Goal: Navigation & Orientation: Find specific page/section

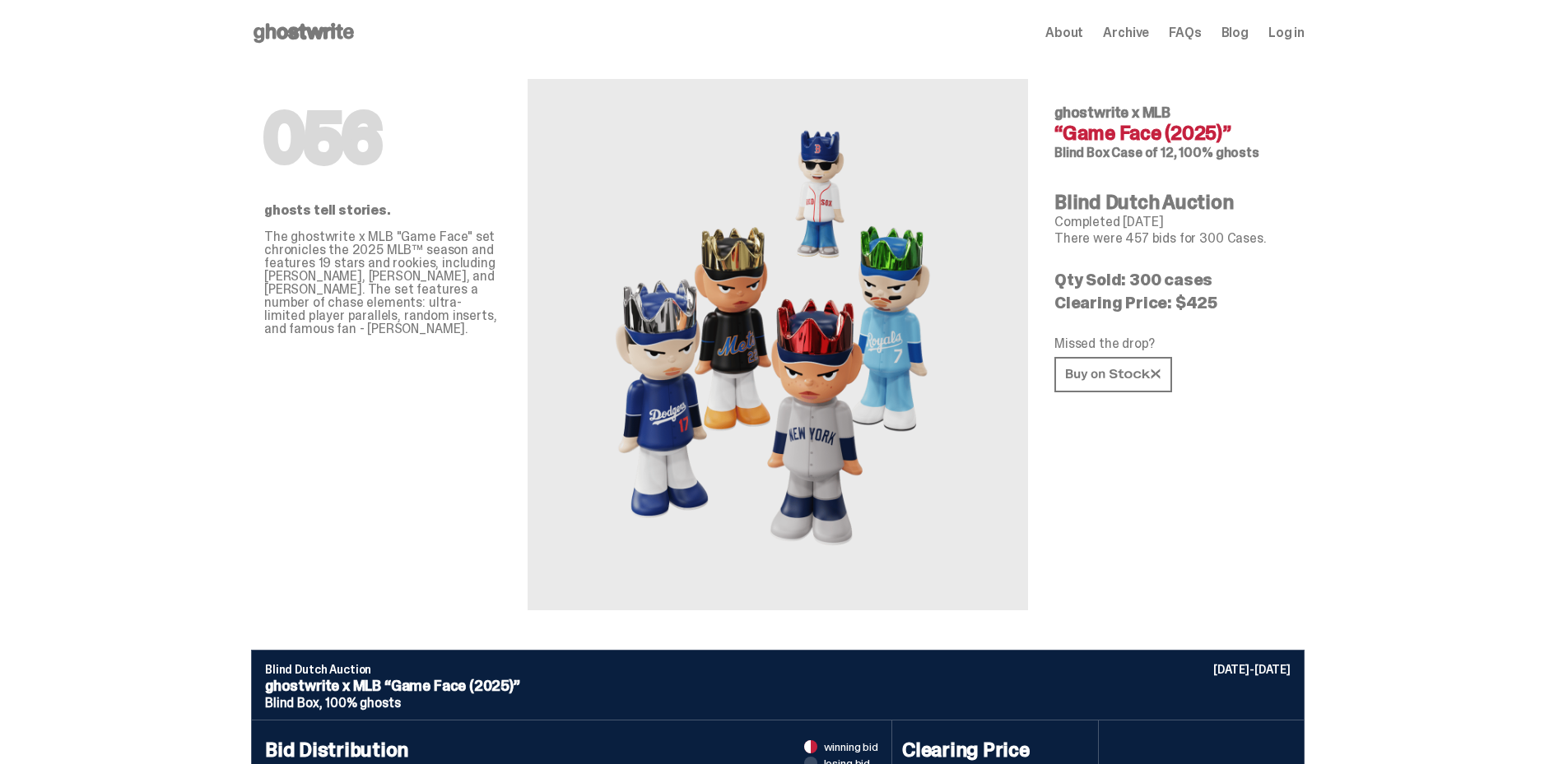
click at [297, 34] on use at bounding box center [304, 33] width 101 height 20
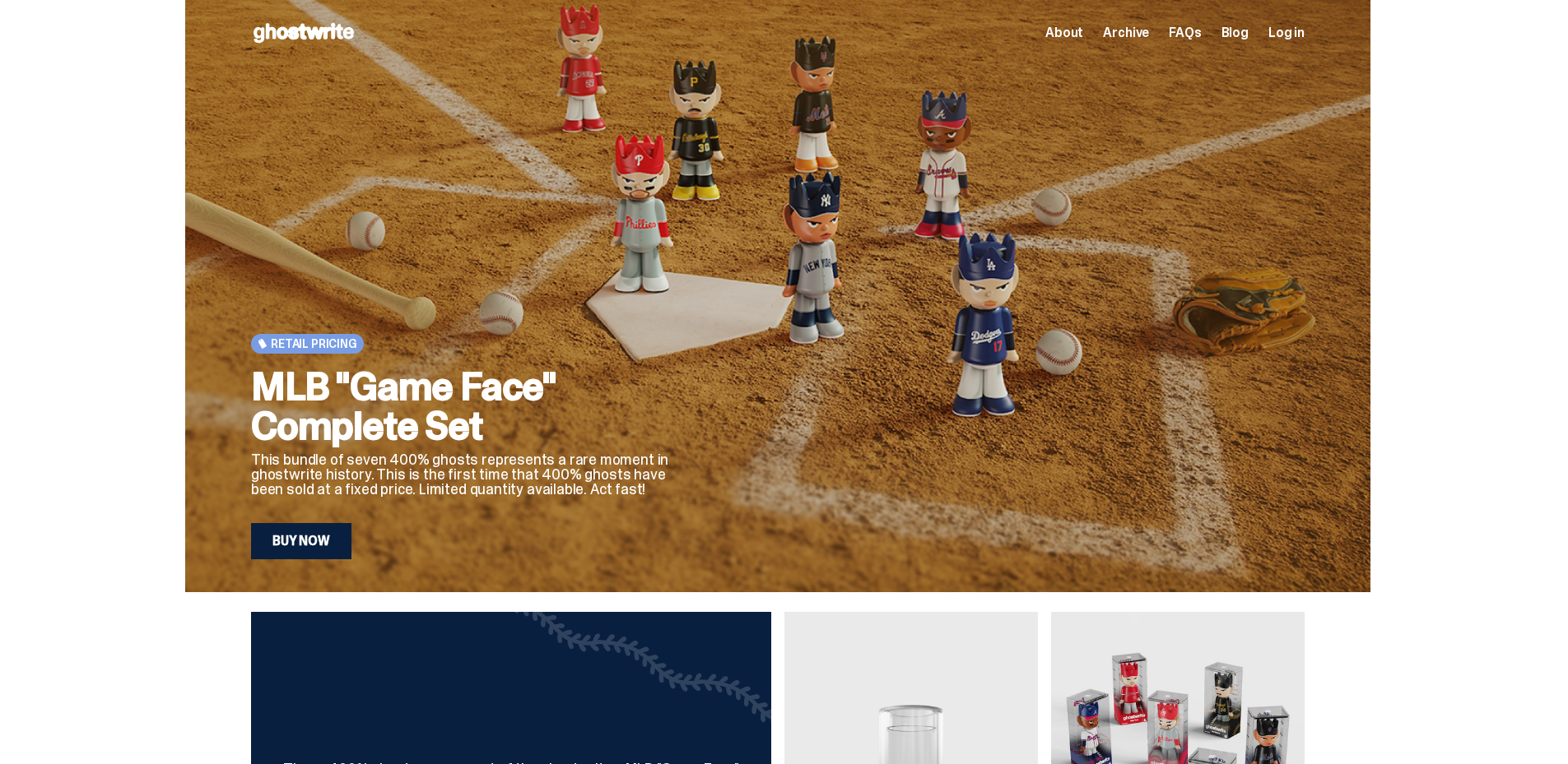
click at [1132, 33] on span "Archive" at bounding box center [1126, 32] width 46 height 13
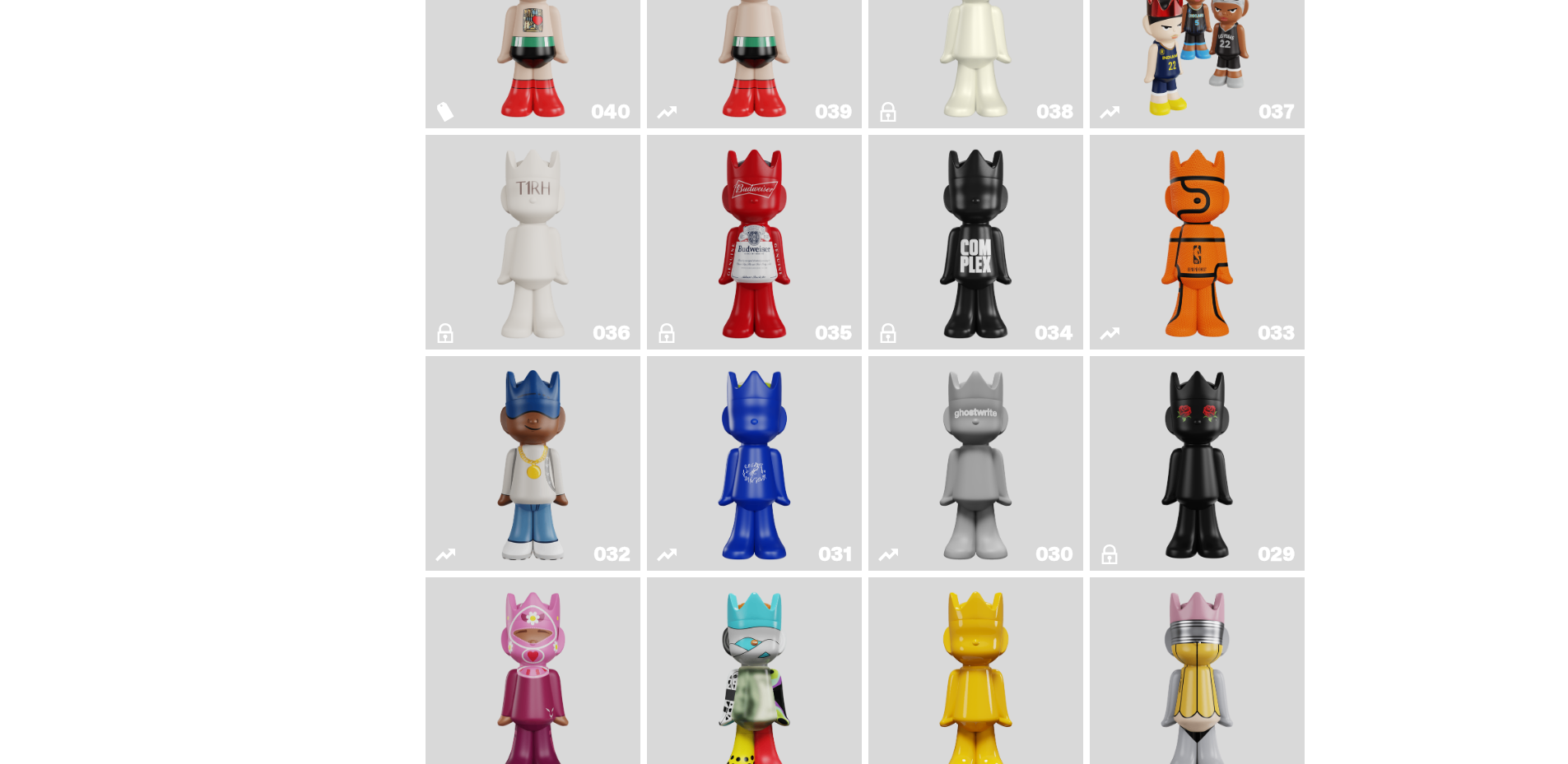
scroll to position [905, 0]
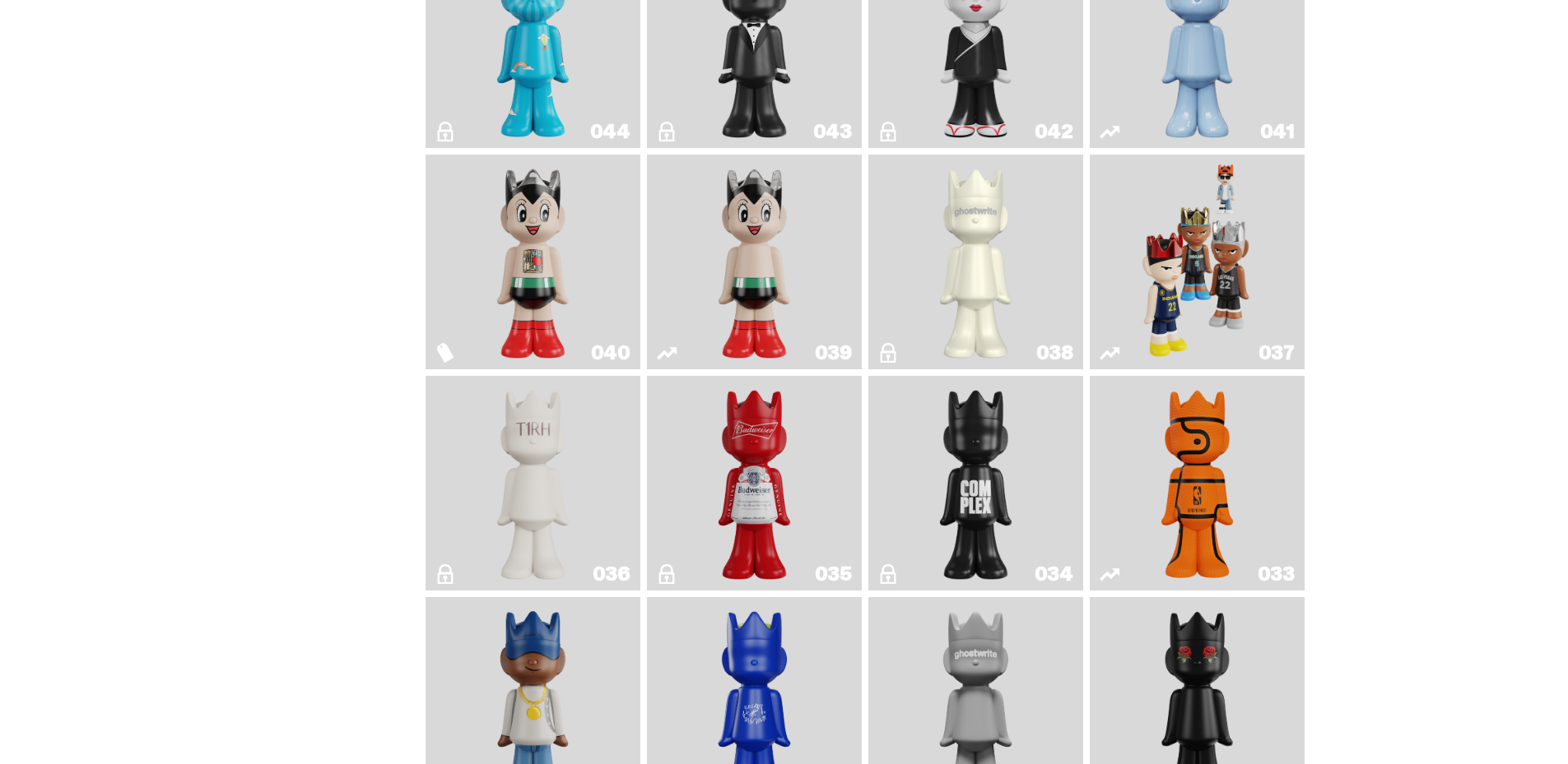
click at [1242, 223] on img "Game Face (2024)" at bounding box center [1198, 261] width 113 height 202
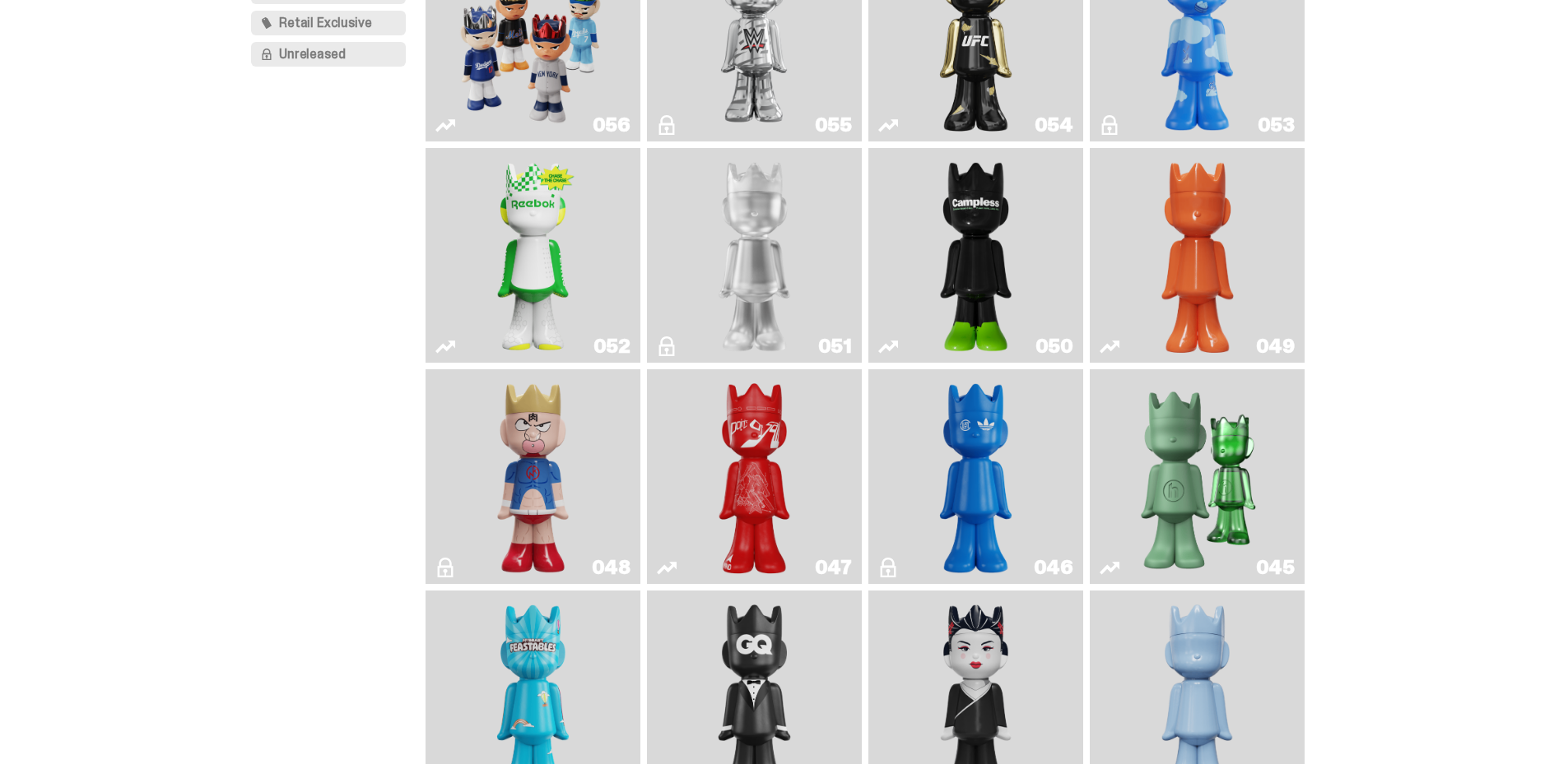
scroll to position [82, 0]
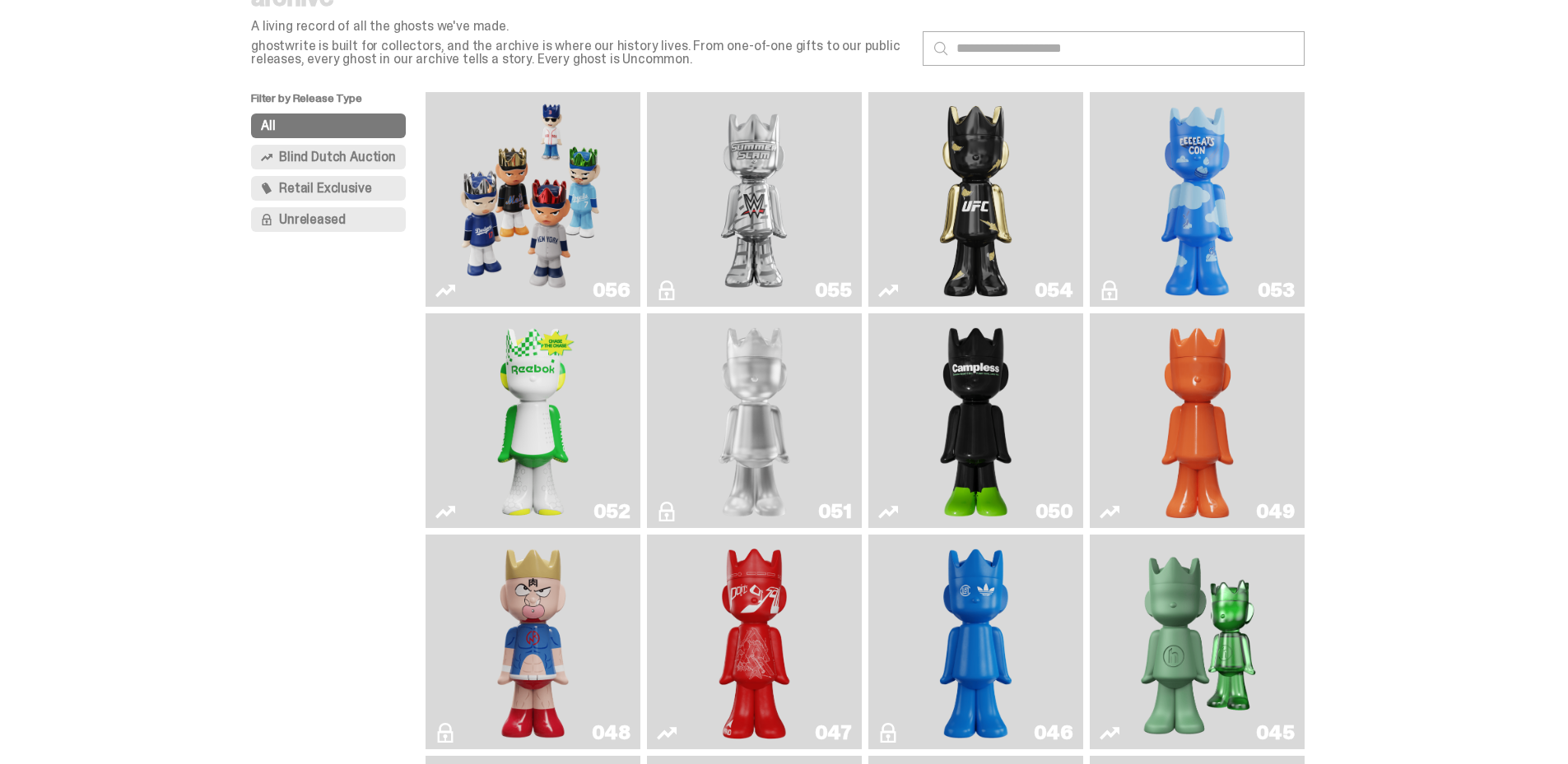
click at [1055, 396] on link "050" at bounding box center [976, 421] width 195 height 202
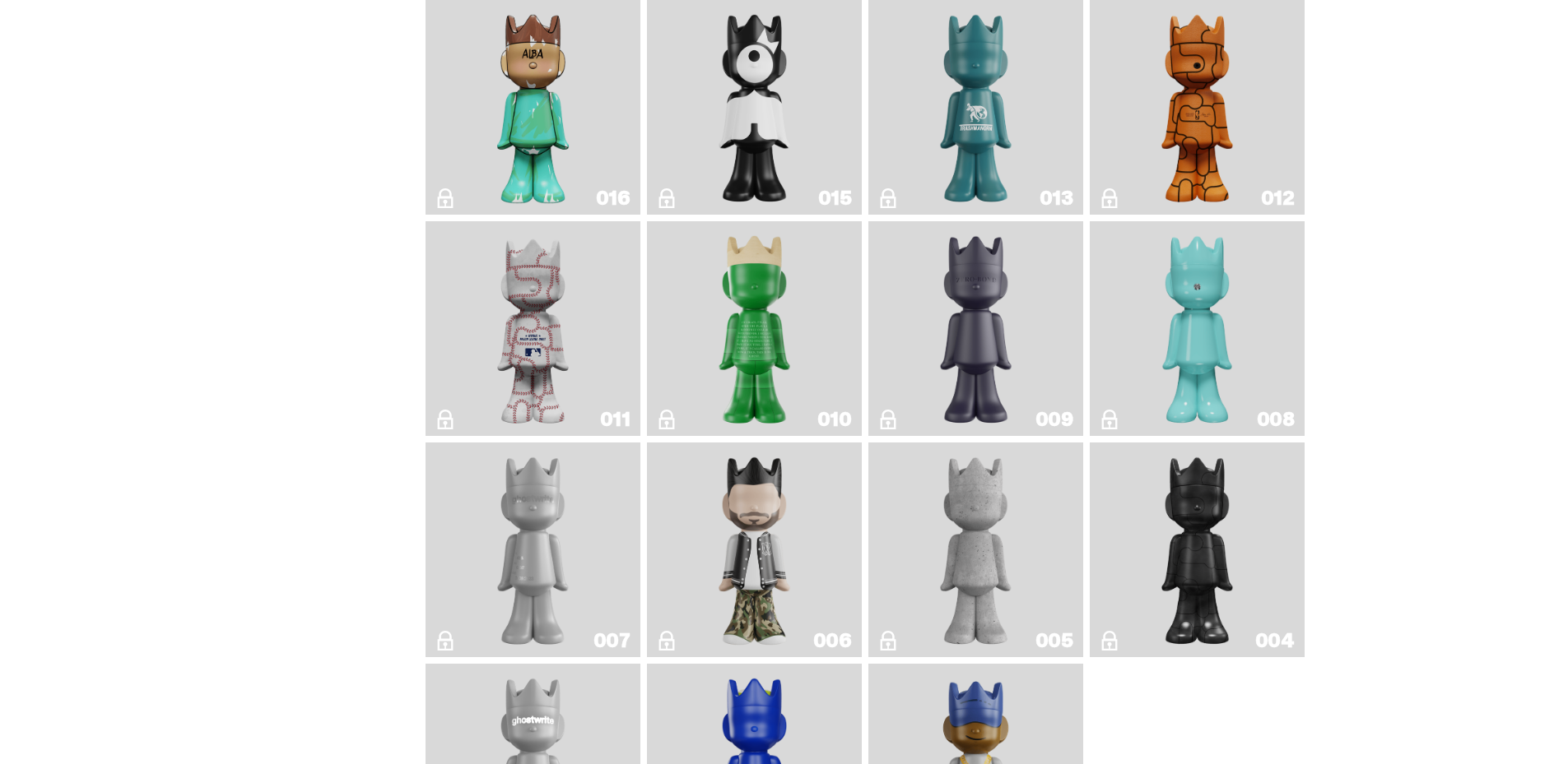
scroll to position [2647, 0]
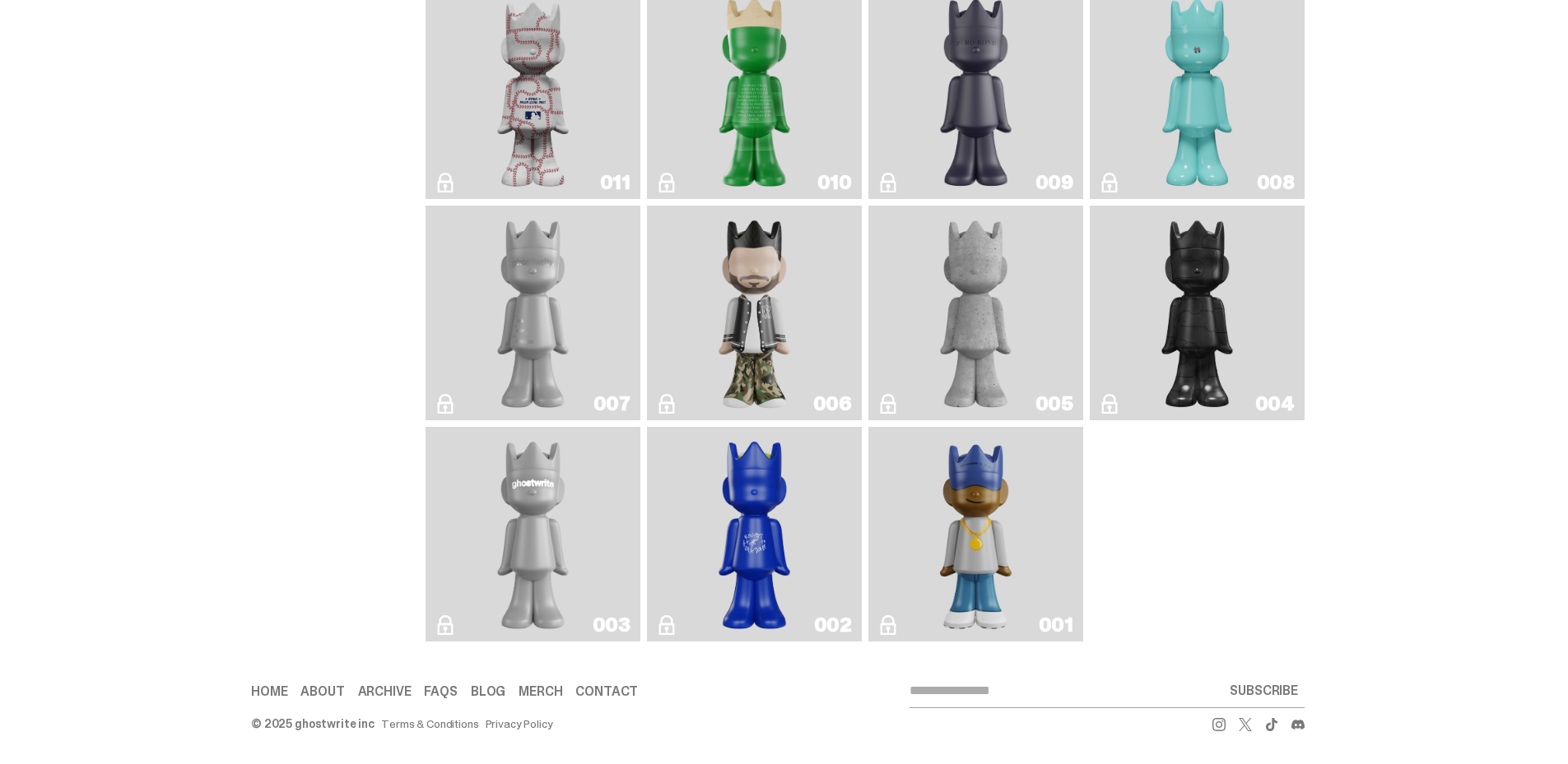
click at [962, 540] on img "Eastside Golf" at bounding box center [975, 534] width 86 height 202
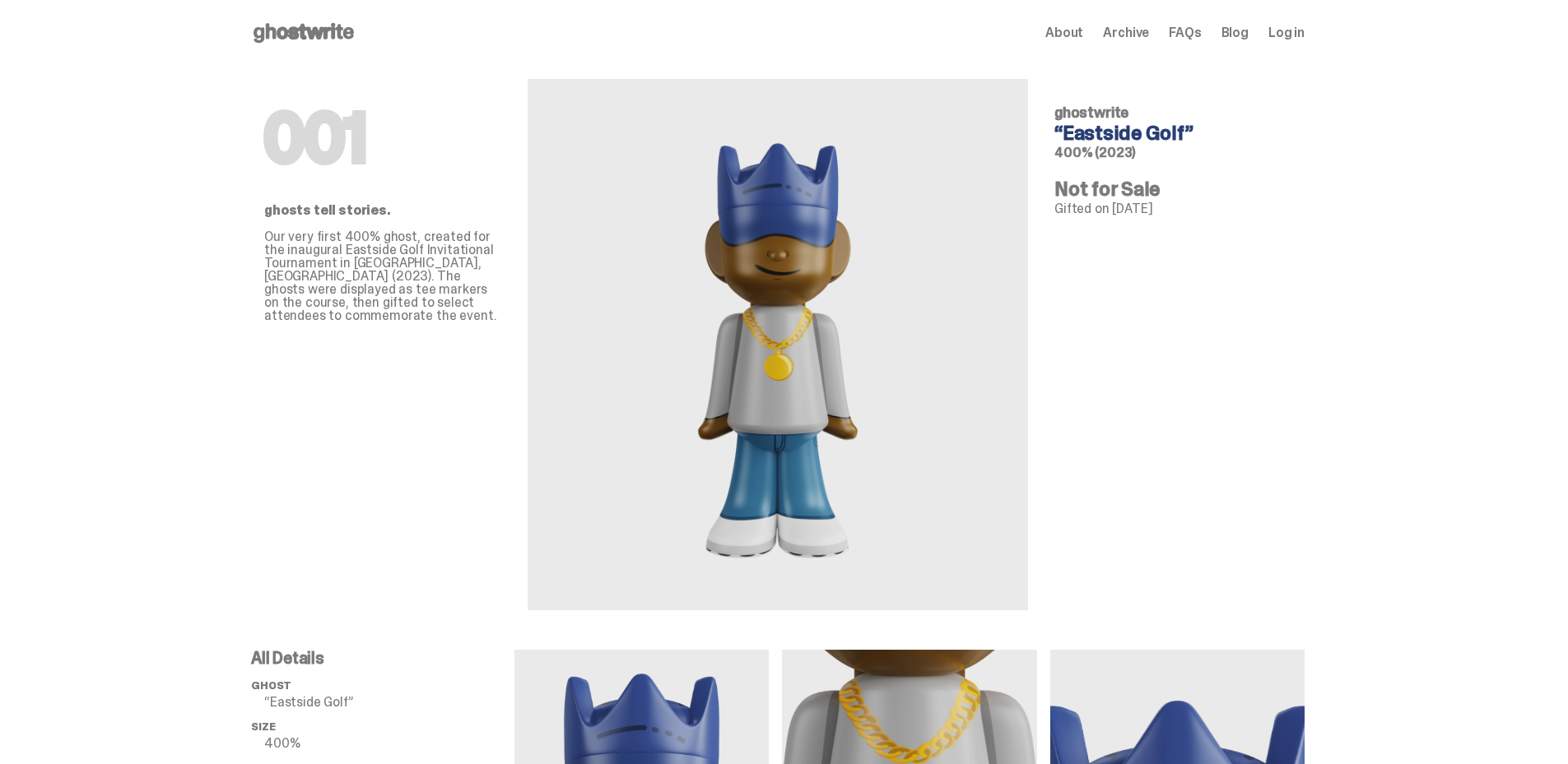
scroll to position [2647, 0]
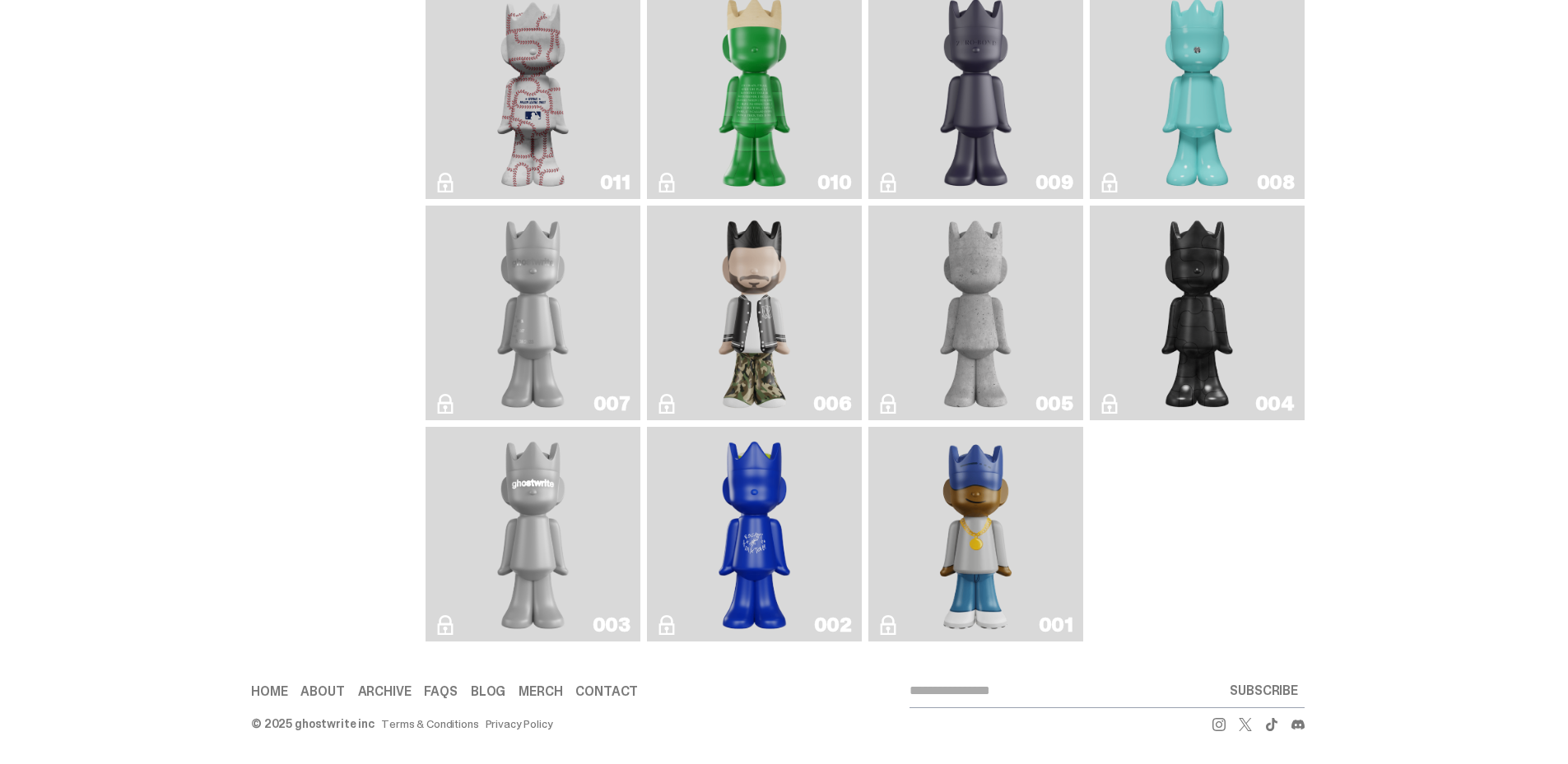
click at [339, 690] on link "About" at bounding box center [322, 691] width 44 height 13
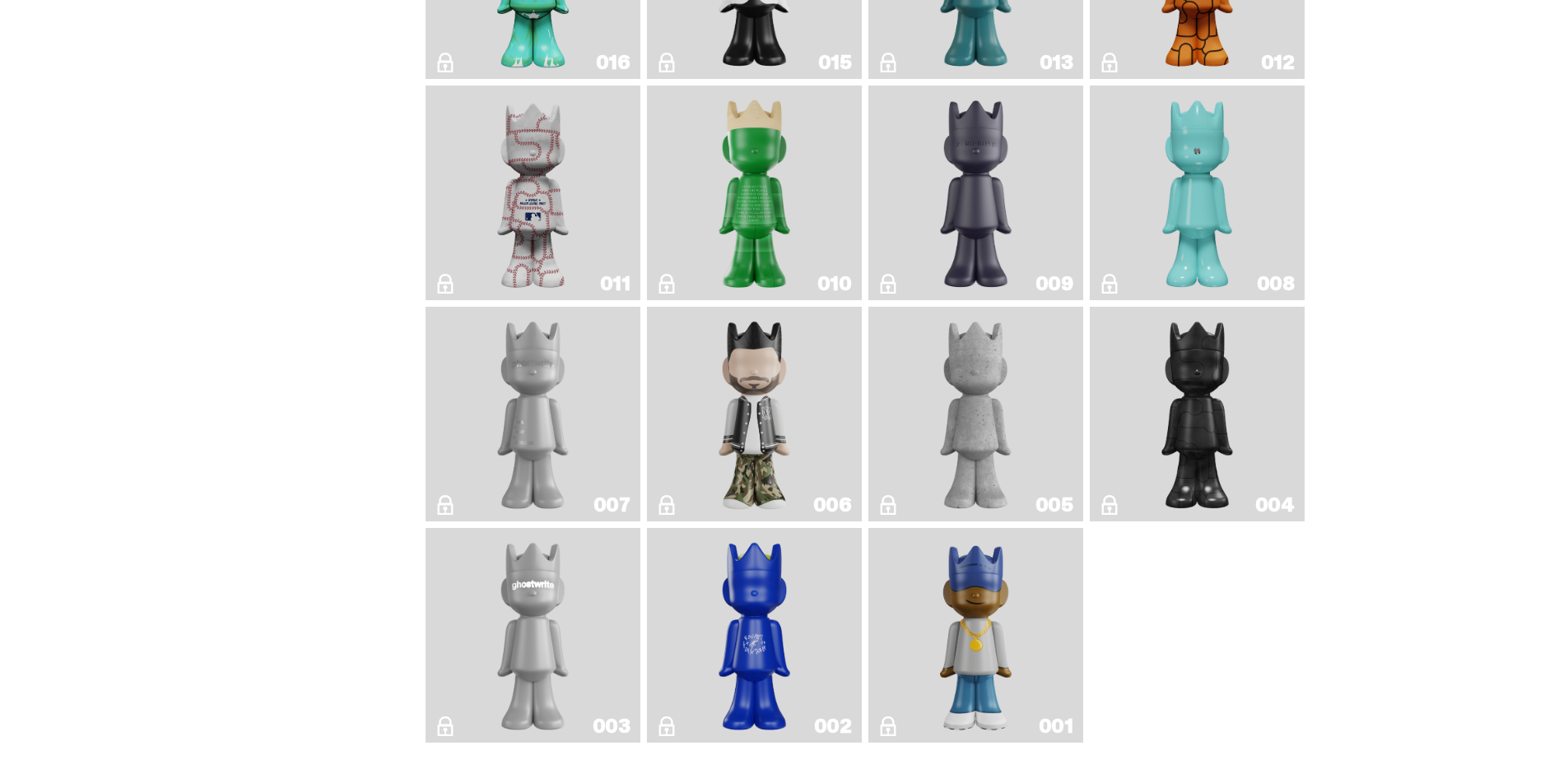
scroll to position [2317, 0]
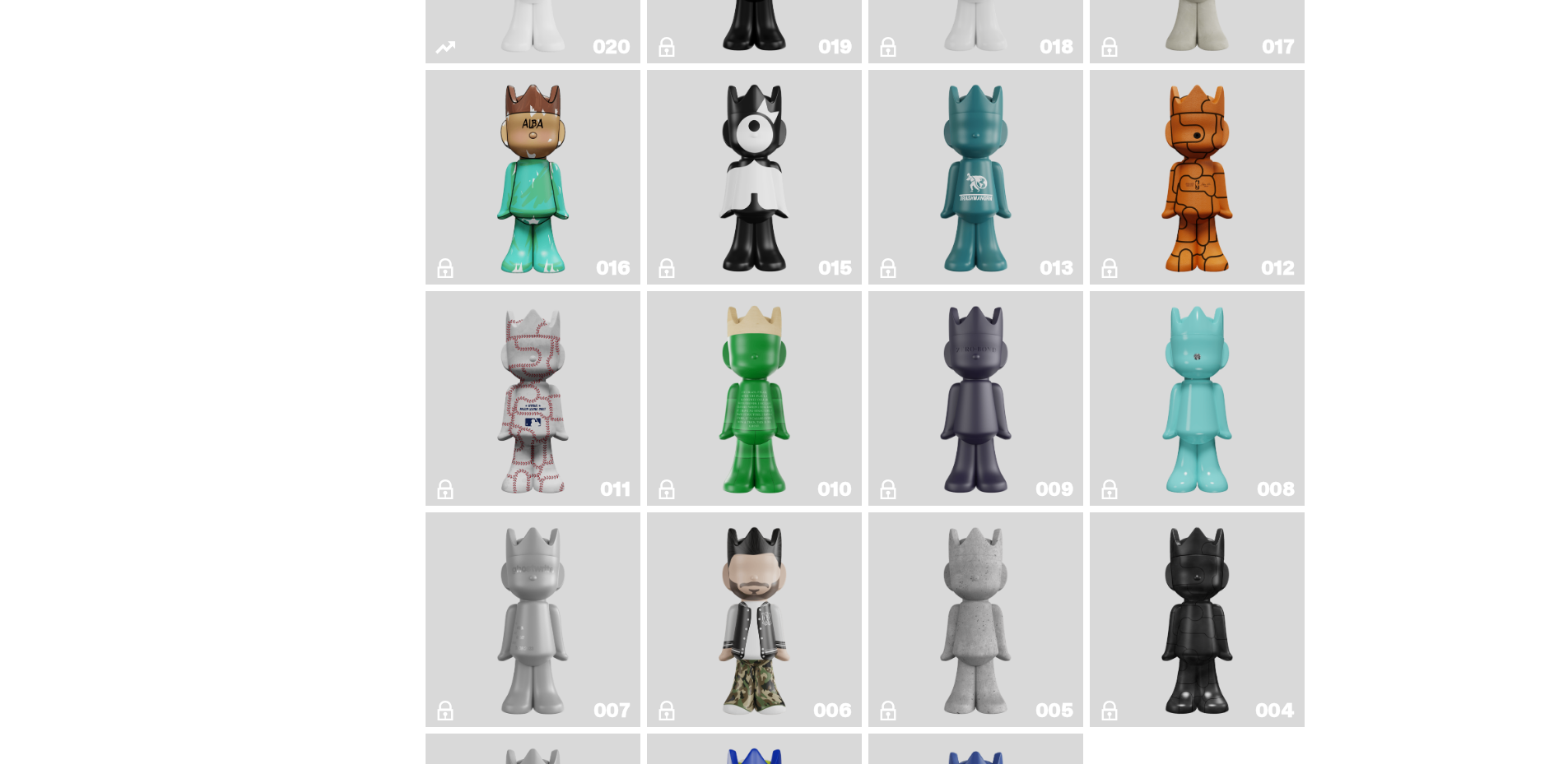
click at [548, 388] on img "Baseball" at bounding box center [533, 398] width 86 height 202
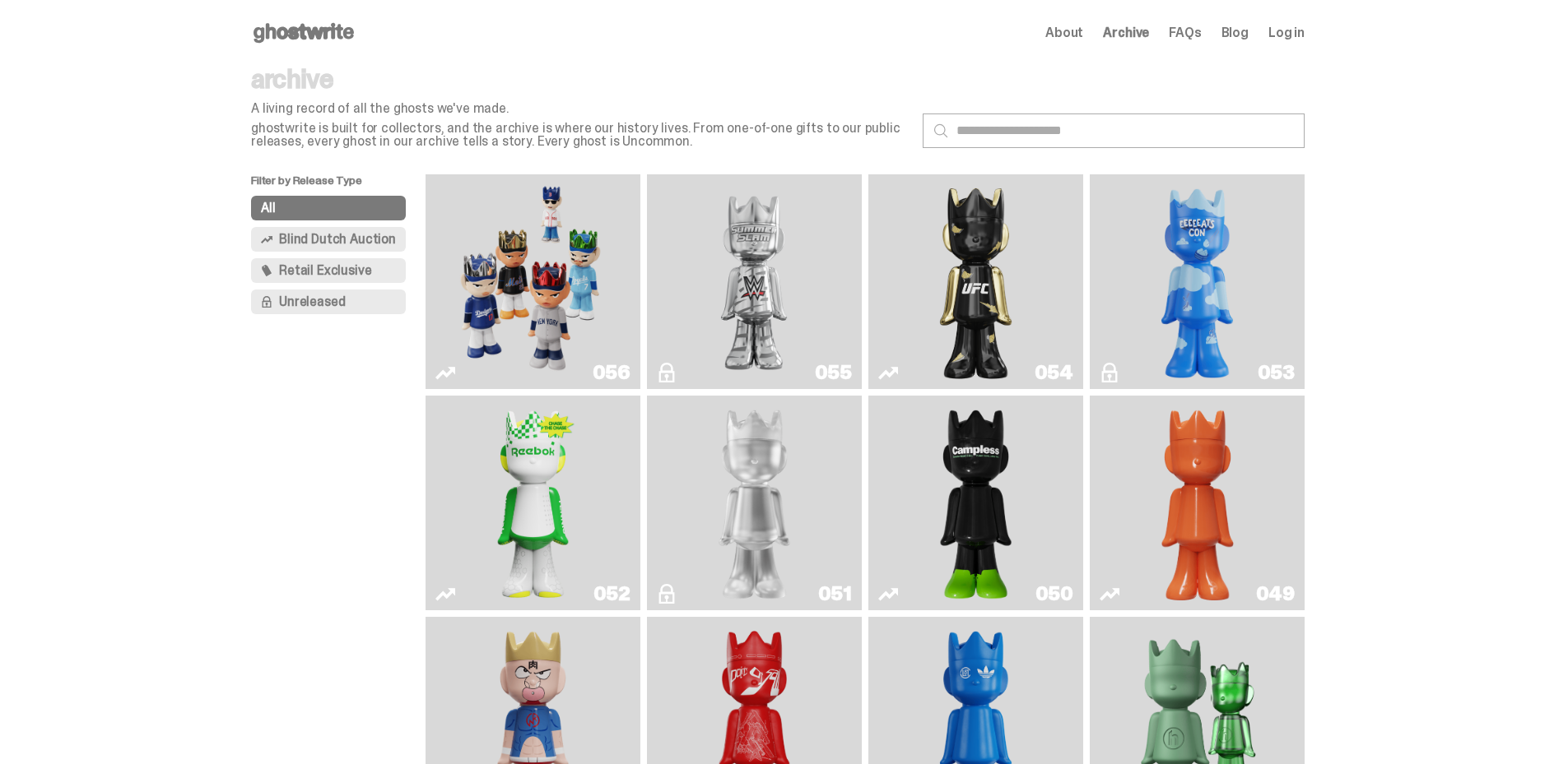
click at [542, 464] on img "Court Victory" at bounding box center [533, 503] width 87 height 202
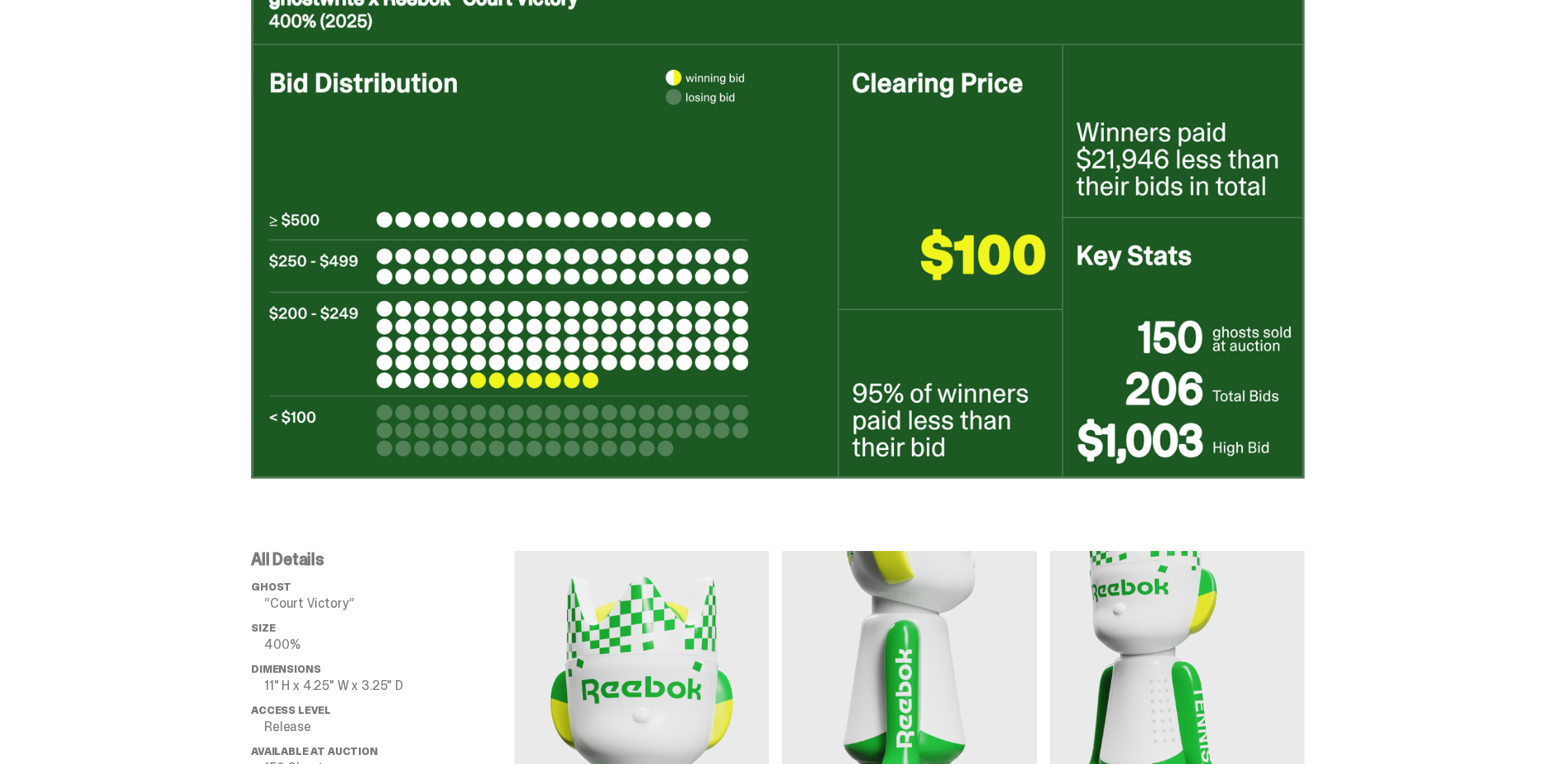
scroll to position [576, 0]
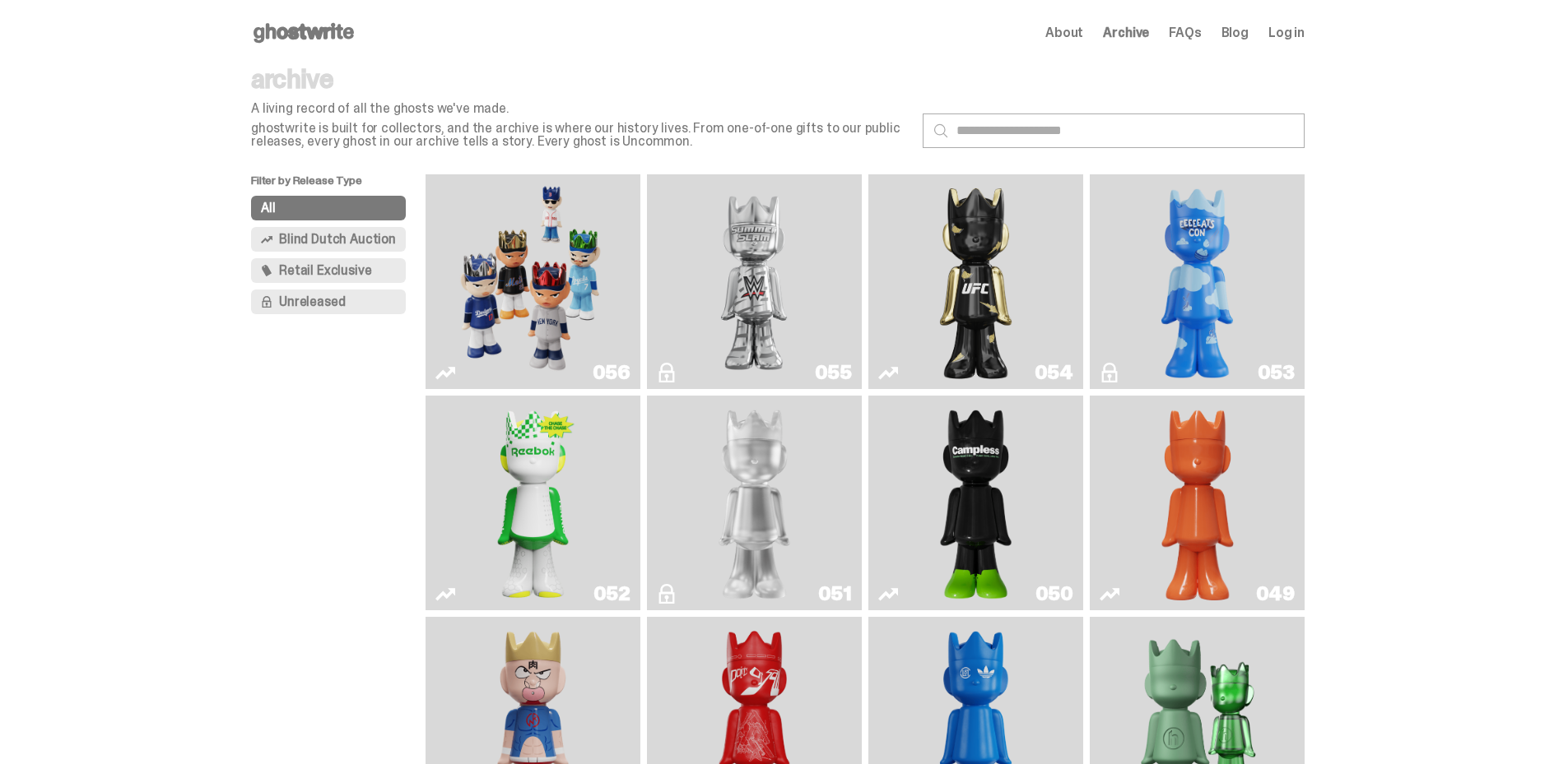
click at [522, 281] on img "Game Face (2025)" at bounding box center [532, 282] width 161 height 202
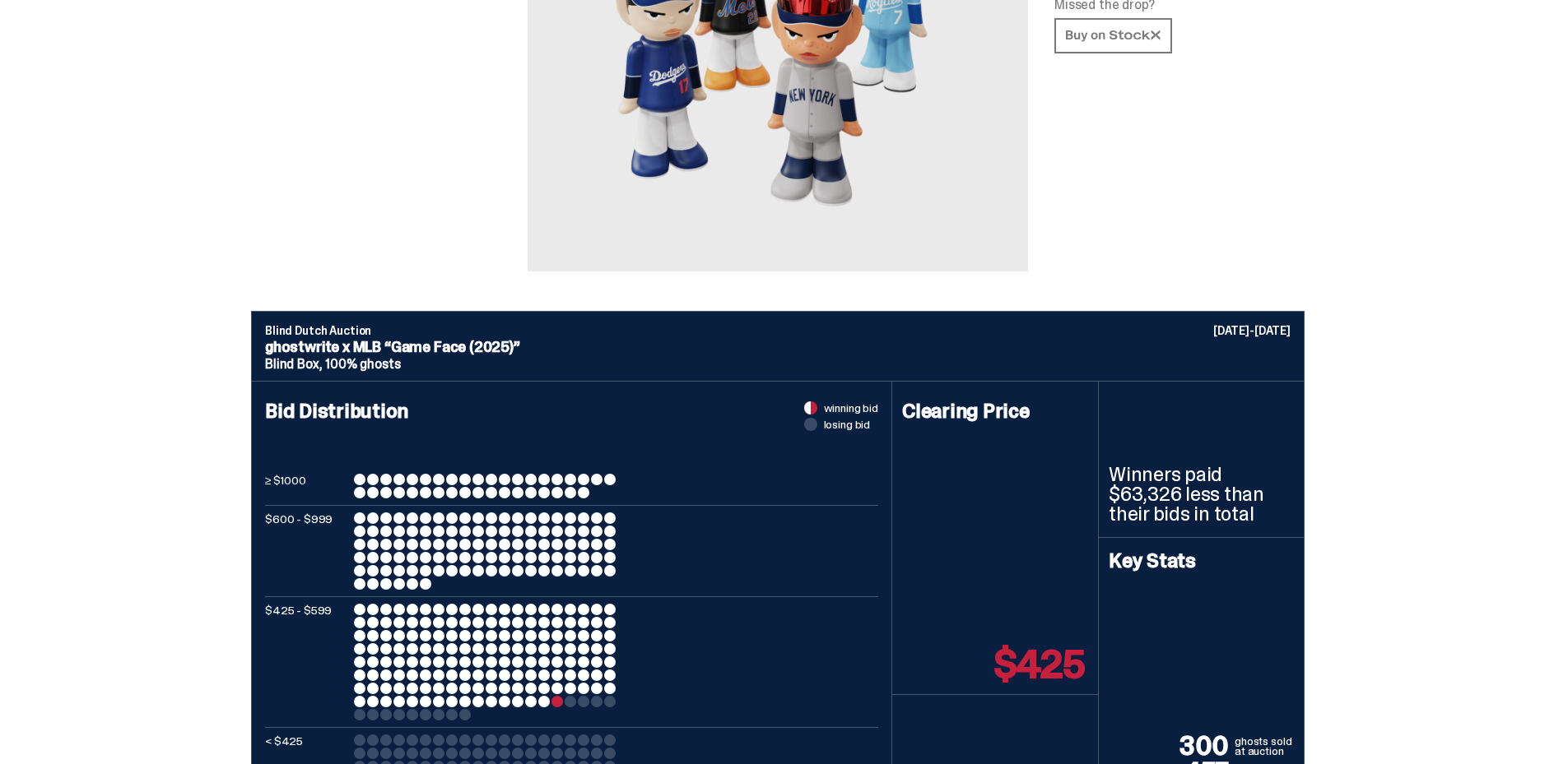
scroll to position [576, 0]
